Goal: Task Accomplishment & Management: Use online tool/utility

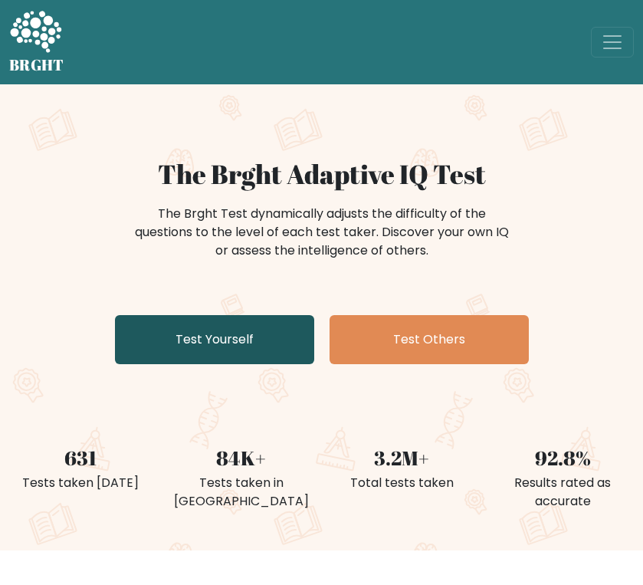
click at [282, 330] on link "Test Yourself" at bounding box center [214, 339] width 199 height 49
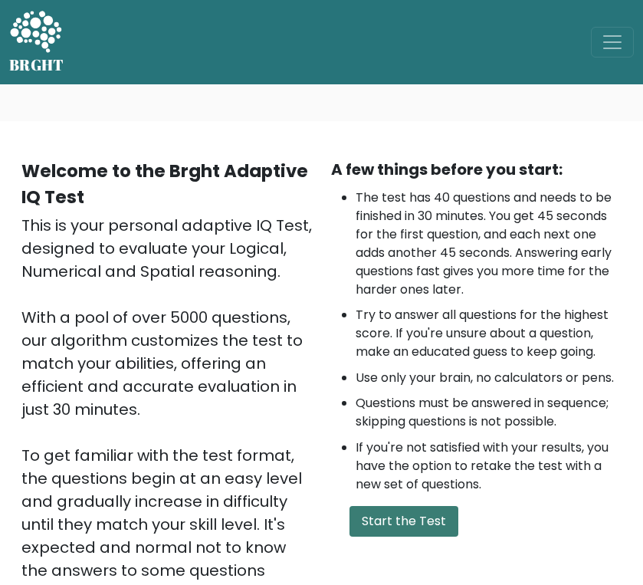
click at [399, 518] on button "Start the Test" at bounding box center [404, 521] width 109 height 31
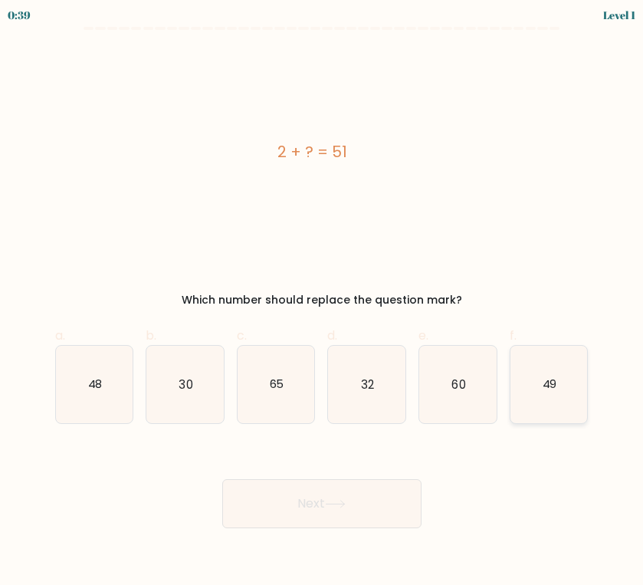
click at [563, 393] on icon "49" at bounding box center [549, 384] width 77 height 77
click at [323, 303] on input "f. 49" at bounding box center [322, 298] width 1 height 10
radio input "true"
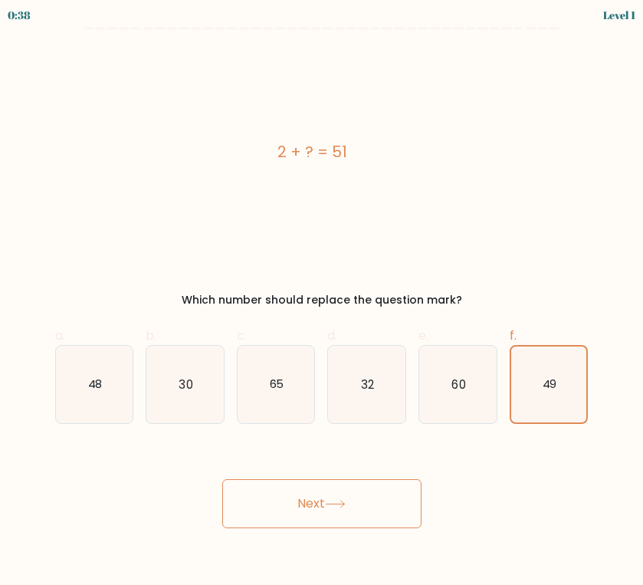
click at [379, 487] on button "Next" at bounding box center [321, 503] width 199 height 49
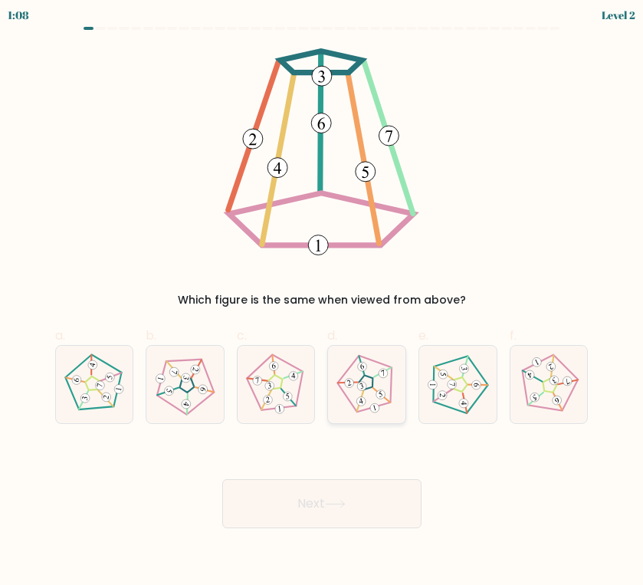
click at [386, 405] on icon at bounding box center [368, 384] width 62 height 62
click at [323, 303] on input "d." at bounding box center [322, 298] width 1 height 10
radio input "true"
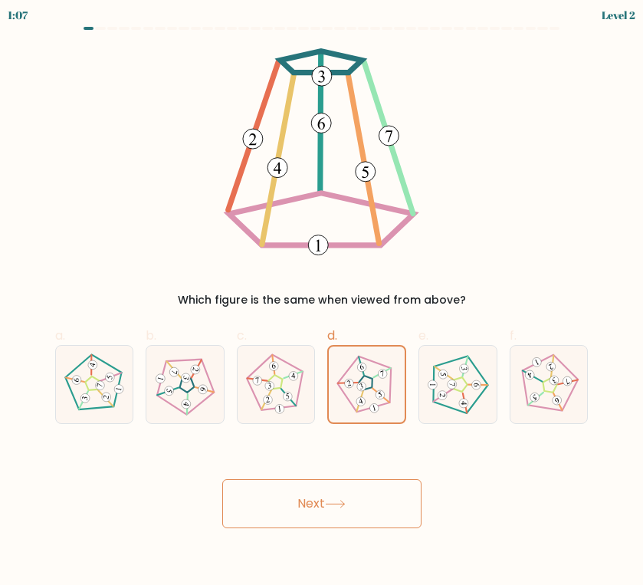
click at [371, 495] on button "Next" at bounding box center [321, 503] width 199 height 49
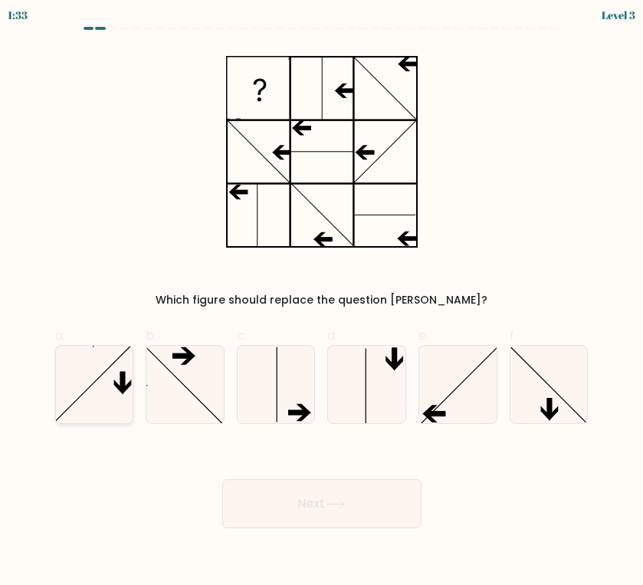
click at [109, 409] on icon at bounding box center [94, 384] width 77 height 77
click at [322, 303] on input "a." at bounding box center [322, 298] width 1 height 10
radio input "true"
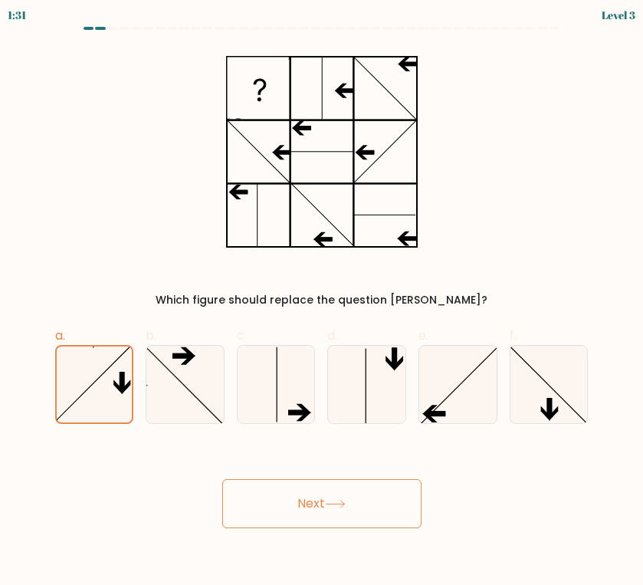
click at [327, 496] on button "Next" at bounding box center [321, 503] width 199 height 49
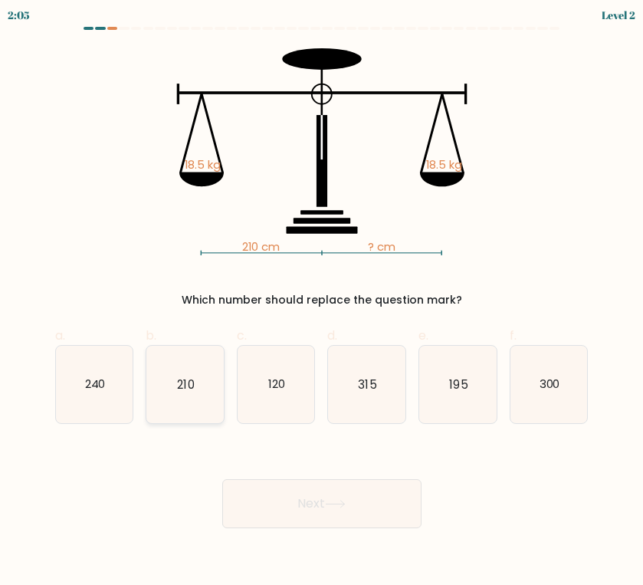
click at [185, 400] on icon "210" at bounding box center [184, 384] width 77 height 77
click at [322, 303] on input "b. 210" at bounding box center [322, 298] width 1 height 10
radio input "true"
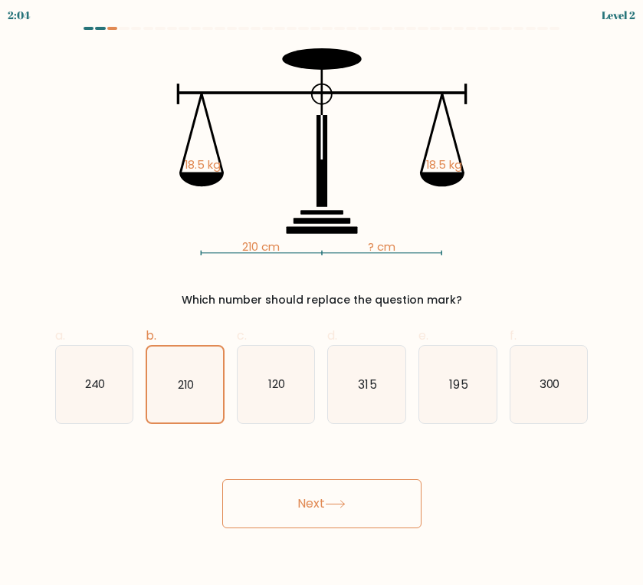
click at [304, 493] on button "Next" at bounding box center [321, 503] width 199 height 49
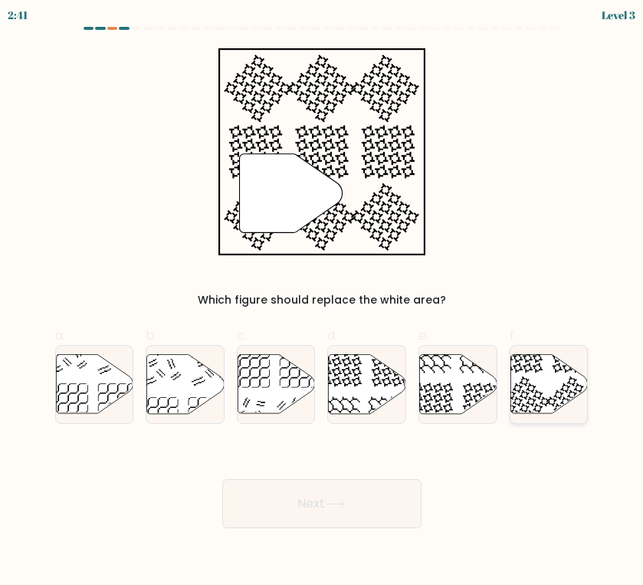
click at [557, 389] on icon at bounding box center [549, 383] width 77 height 59
click at [323, 303] on input "f." at bounding box center [322, 298] width 1 height 10
radio input "true"
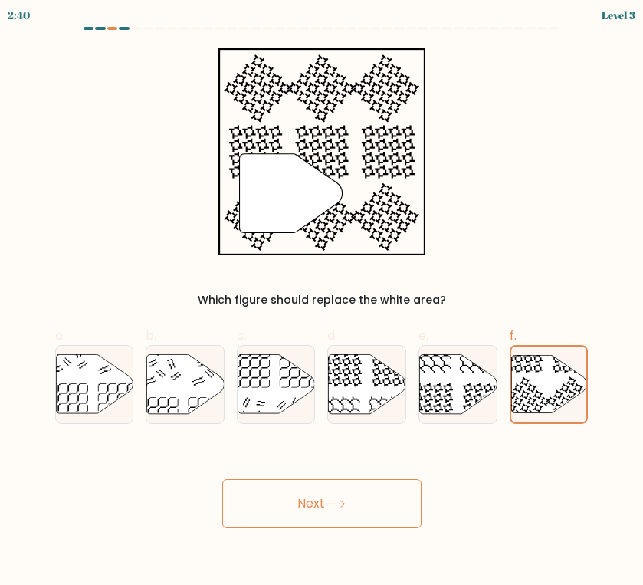
click at [373, 511] on button "Next" at bounding box center [321, 503] width 199 height 49
